Goal: Task Accomplishment & Management: Use online tool/utility

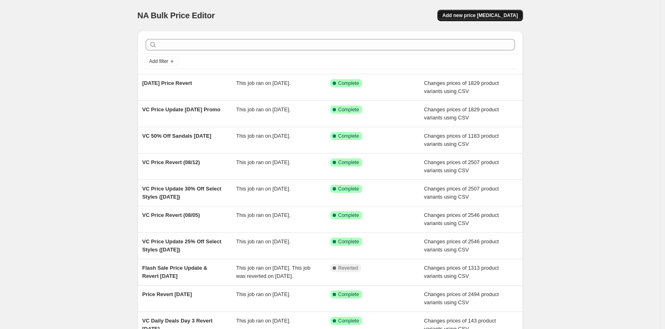
click at [464, 13] on span "Add new price [MEDICAL_DATA]" at bounding box center [479, 15] width 75 height 6
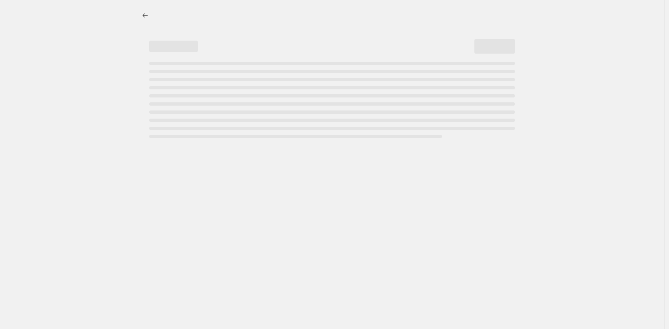
select select "percentage"
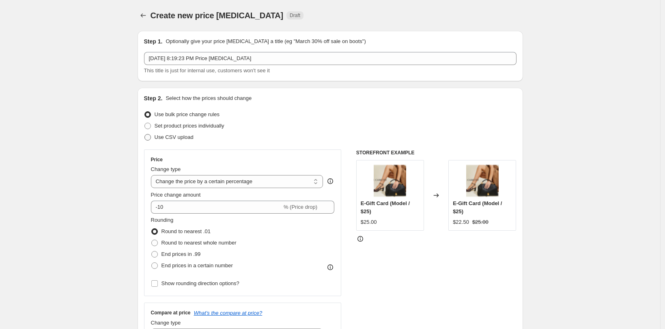
click at [174, 139] on span "Use CSV upload" at bounding box center [174, 137] width 39 height 6
click at [145, 134] on input "Use CSV upload" at bounding box center [144, 134] width 0 height 0
radio input "true"
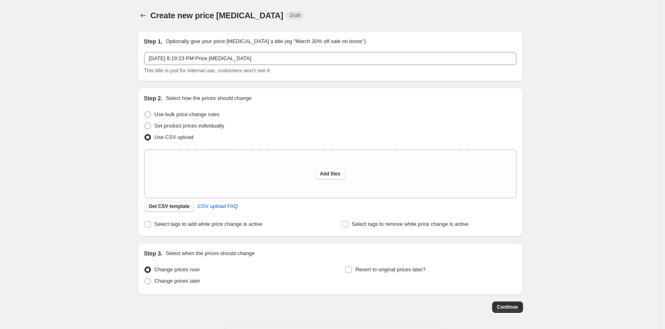
click at [180, 208] on span "Get CSV template" at bounding box center [169, 206] width 41 height 6
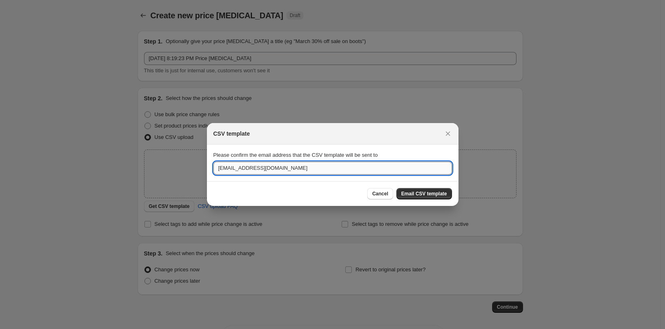
click at [237, 169] on input "[EMAIL_ADDRESS][DOMAIN_NAME]" at bounding box center [332, 167] width 238 height 13
drag, startPoint x: 240, startPoint y: 168, endPoint x: 175, endPoint y: 165, distance: 64.5
type input "[EMAIL_ADDRESS][DOMAIN_NAME]"
click at [423, 191] on span "Email CSV template" at bounding box center [424, 193] width 46 height 6
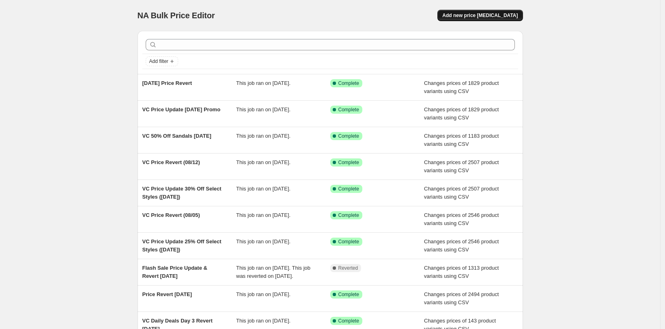
click at [496, 15] on span "Add new price [MEDICAL_DATA]" at bounding box center [479, 15] width 75 height 6
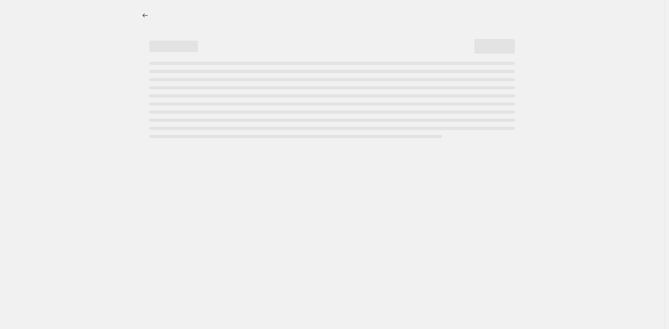
select select "percentage"
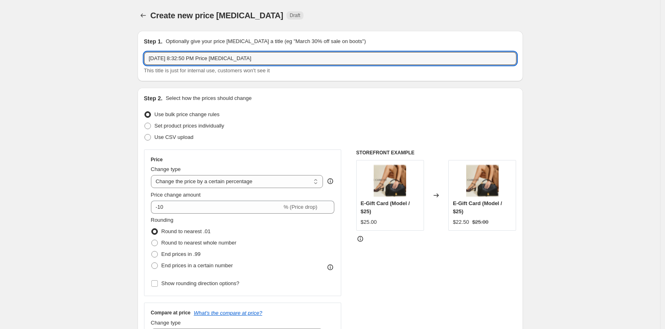
drag, startPoint x: 267, startPoint y: 59, endPoint x: 86, endPoint y: 60, distance: 181.3
type input "Labor Day Weekend Price Updates"
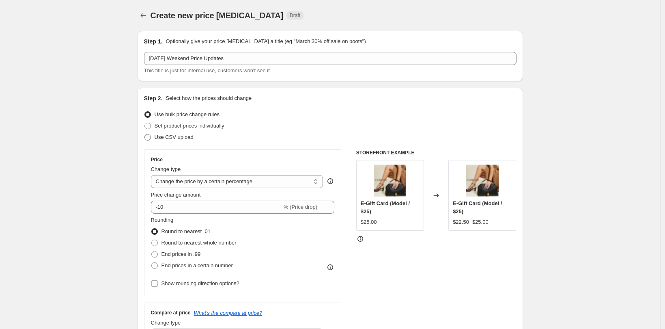
click at [159, 140] on span "Use CSV upload" at bounding box center [174, 137] width 39 height 6
click at [145, 134] on input "Use CSV upload" at bounding box center [144, 134] width 0 height 0
radio input "true"
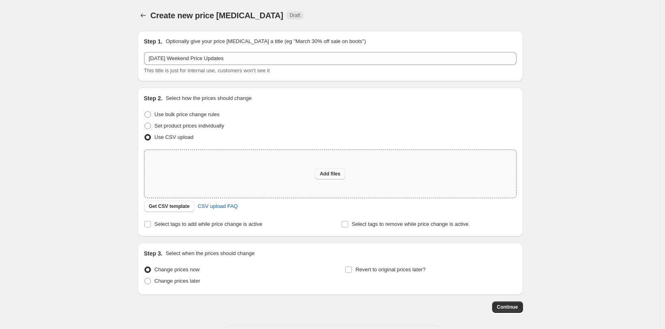
click at [340, 172] on span "Add files" at bounding box center [330, 173] width 21 height 6
type input "C:\fakepath\VC Price Change LDW.csv"
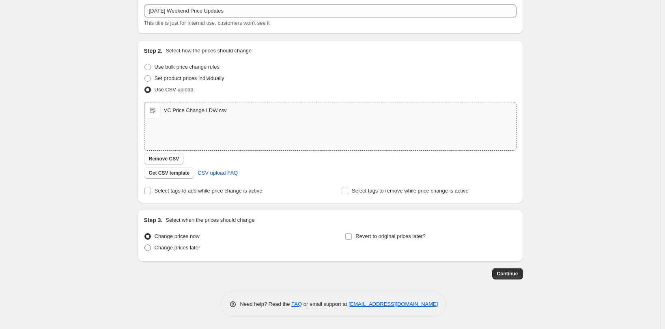
click at [186, 248] on span "Change prices later" at bounding box center [178, 247] width 46 height 6
click at [145, 245] on input "Change prices later" at bounding box center [144, 244] width 0 height 0
radio input "true"
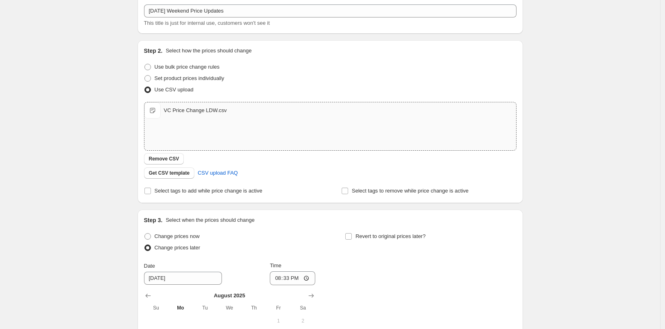
scroll to position [199, 0]
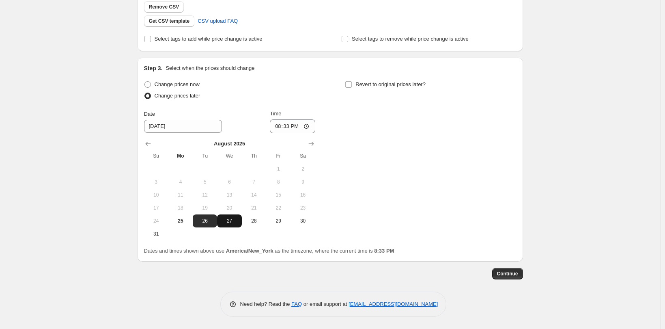
click at [236, 221] on span "27" at bounding box center [229, 220] width 18 height 6
type input "8/27/2025"
click at [285, 129] on input "20:33" at bounding box center [292, 126] width 45 height 14
type input "08:45"
click at [492, 197] on div "Change prices now Change prices later Date 8/27/2025 Time 08:45 August 2025 Su …" at bounding box center [330, 159] width 372 height 161
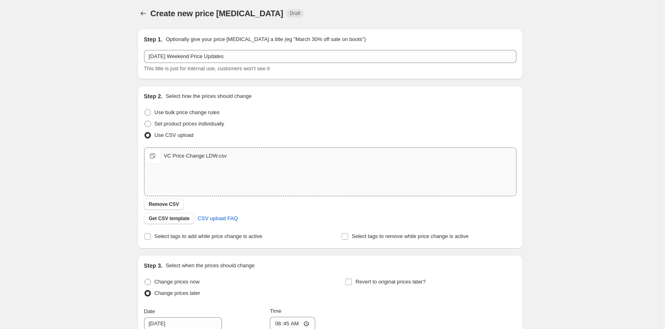
scroll to position [0, 0]
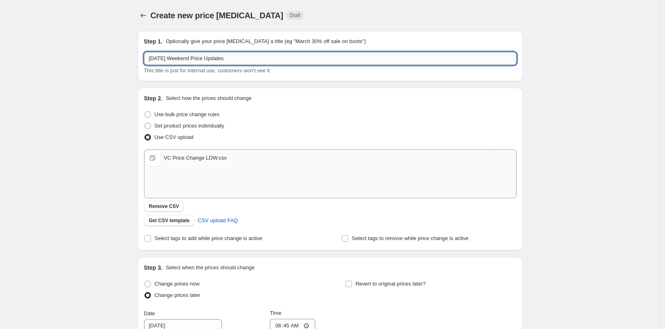
click at [244, 59] on input "Labor Day Weekend Price Updates" at bounding box center [330, 58] width 372 height 13
click at [247, 58] on input "Labor Day Weekend Price Updates 080/27" at bounding box center [330, 58] width 372 height 13
type input "Labor Day Weekend Price Updates 08/27"
click at [523, 101] on div "Step 2. Select how the prices should change Use bulk price change rules Set pro…" at bounding box center [329, 169] width 385 height 163
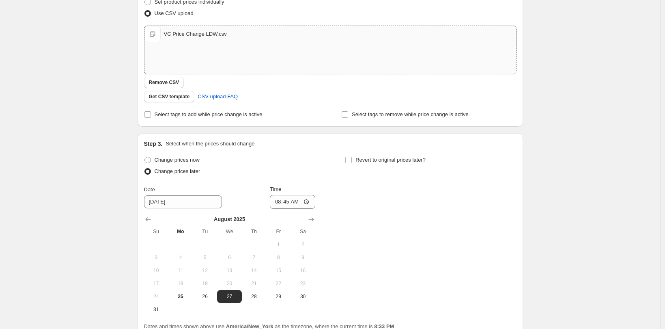
scroll to position [199, 0]
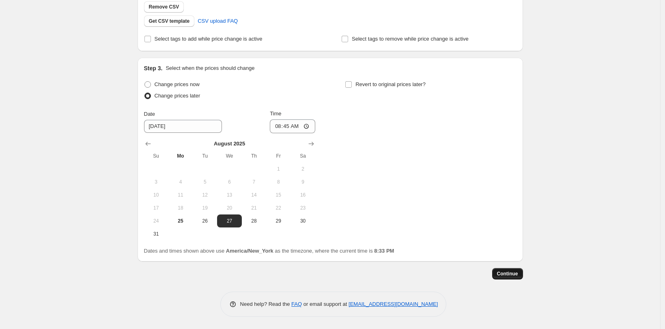
click at [509, 278] on button "Continue" at bounding box center [507, 273] width 31 height 11
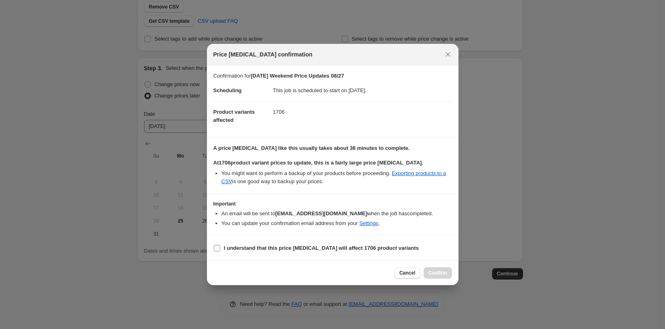
click at [241, 248] on b "I understand that this price change job will affect 1706 product variants" at bounding box center [321, 248] width 195 height 6
click at [220, 248] on input "I understand that this price change job will affect 1706 product variants" at bounding box center [217, 248] width 6 height 6
checkbox input "true"
click at [427, 272] on button "Confirm" at bounding box center [437, 272] width 28 height 11
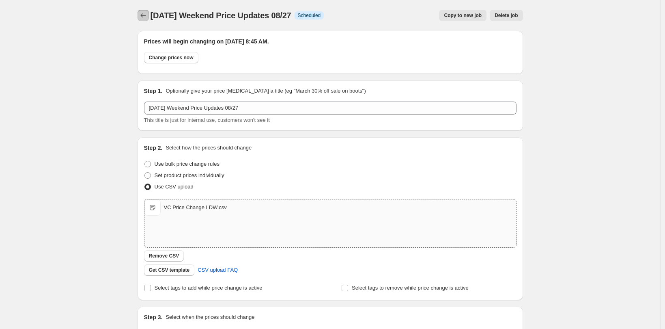
click at [146, 17] on icon "Price change jobs" at bounding box center [143, 15] width 8 height 8
